Goal: Find contact information: Find contact information

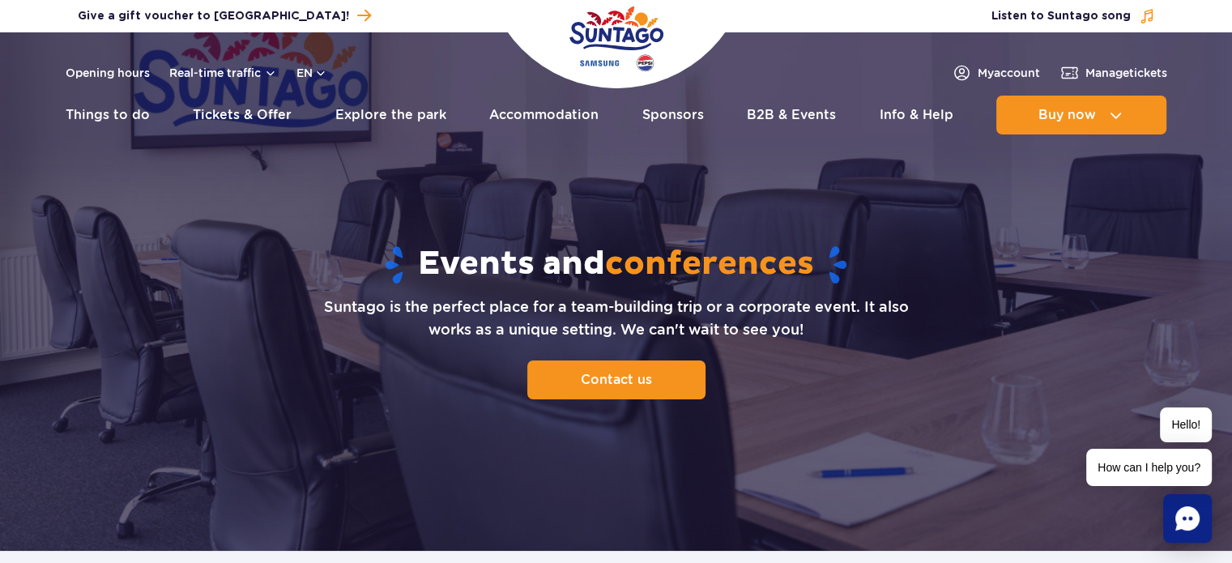
click at [1181, 266] on img at bounding box center [616, 291] width 1232 height 519
click at [605, 386] on span "Contact us" at bounding box center [609, 379] width 71 height 15
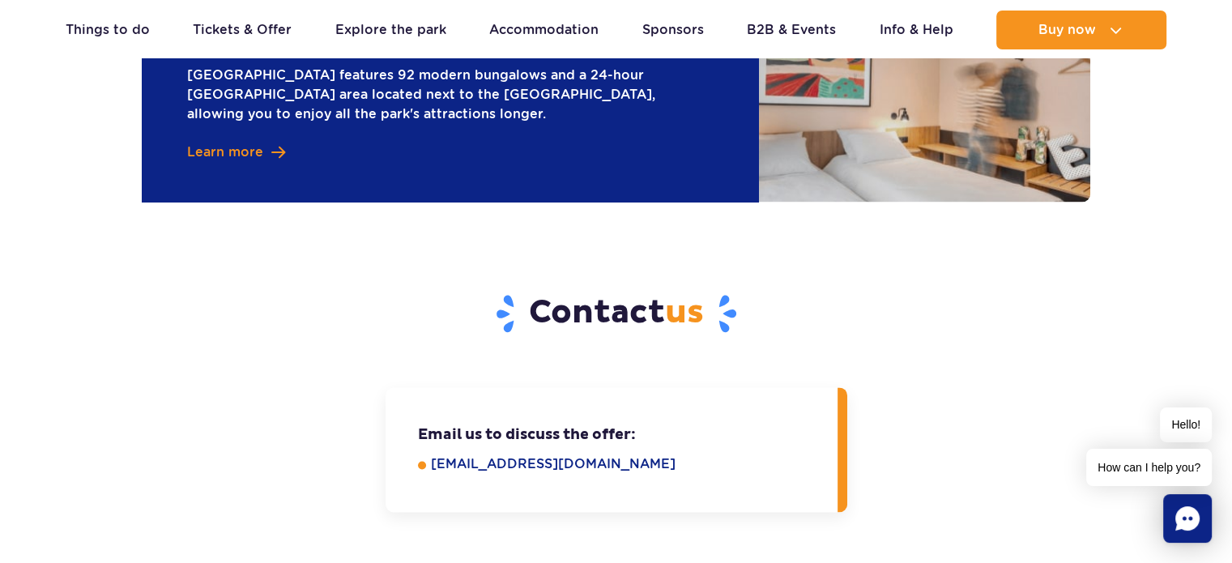
scroll to position [2319, 0]
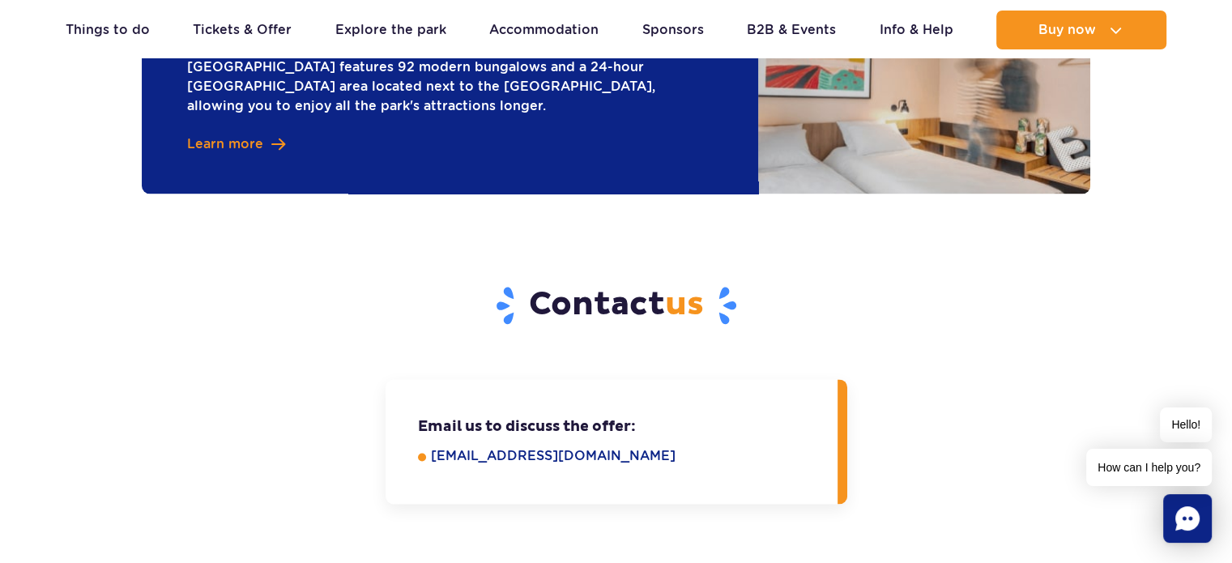
click at [625, 446] on link "[EMAIL_ADDRESS][DOMAIN_NAME]" at bounding box center [623, 455] width 384 height 19
click at [966, 469] on div "Email us to discuss the offer: Write to us at e-mail address: [EMAIL_ADDRESS][D…" at bounding box center [616, 441] width 973 height 125
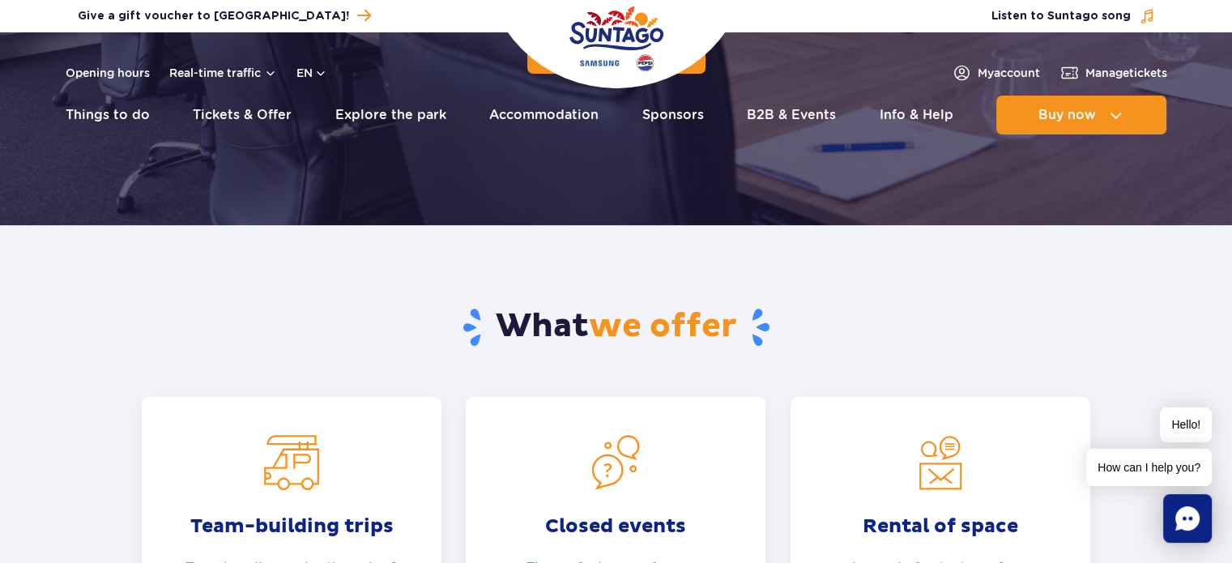
scroll to position [567, 0]
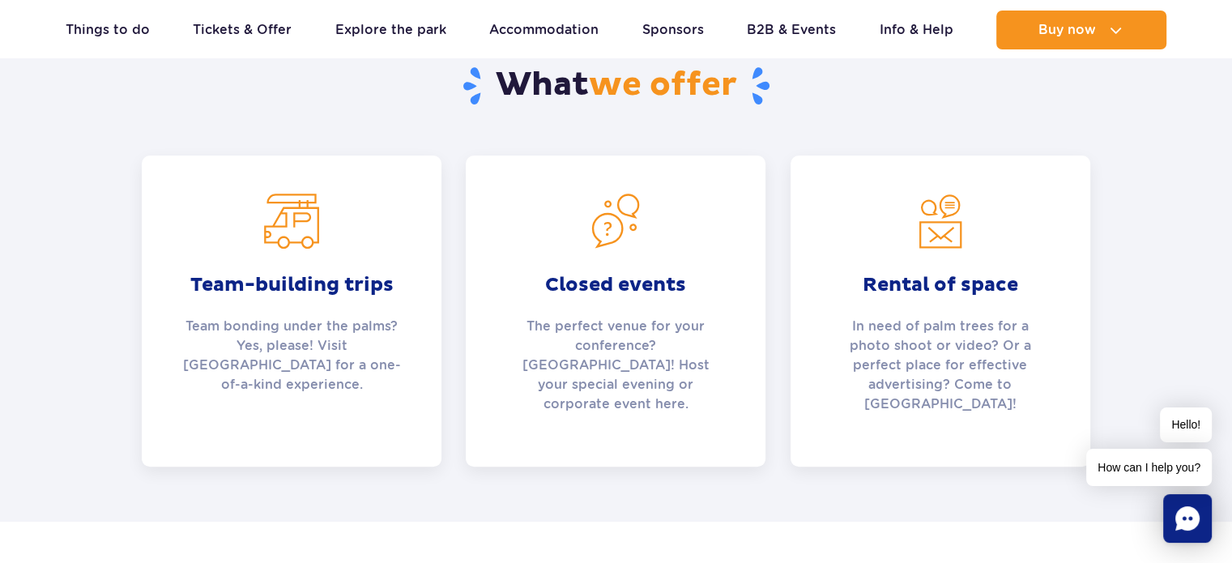
click at [262, 323] on p "Team bonding under the palms? Yes, please! Visit [GEOGRAPHIC_DATA] for a one-of…" at bounding box center [291, 365] width 219 height 97
click at [277, 289] on strong "Team-building trips" at bounding box center [291, 285] width 219 height 24
click at [285, 234] on img at bounding box center [292, 221] width 58 height 58
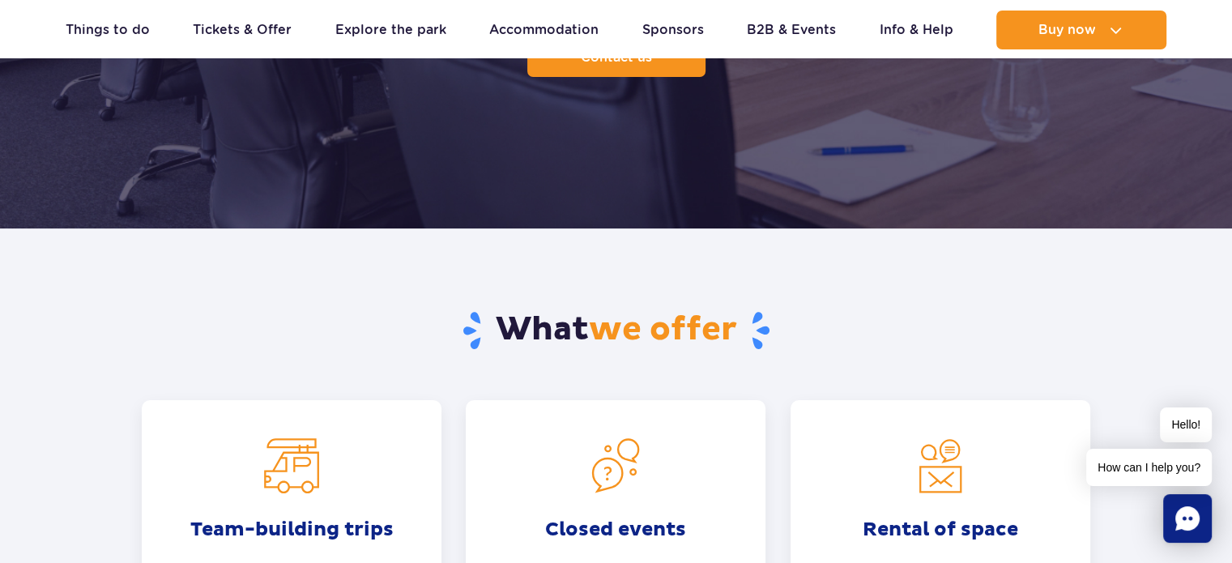
scroll to position [324, 0]
